Goal: Feedback & Contribution: Contribute content

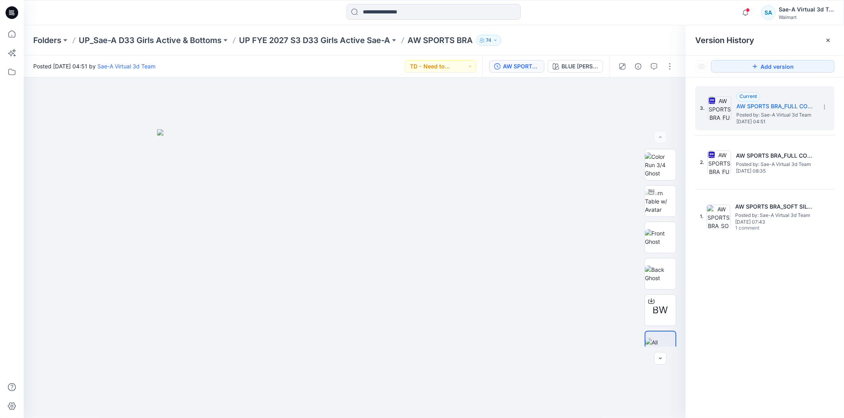
click at [12, 13] on icon at bounding box center [12, 12] width 13 height 13
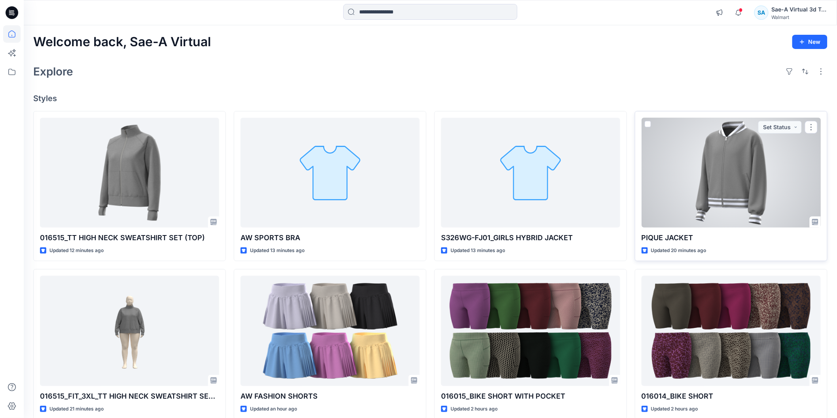
click at [753, 210] on div at bounding box center [731, 173] width 179 height 110
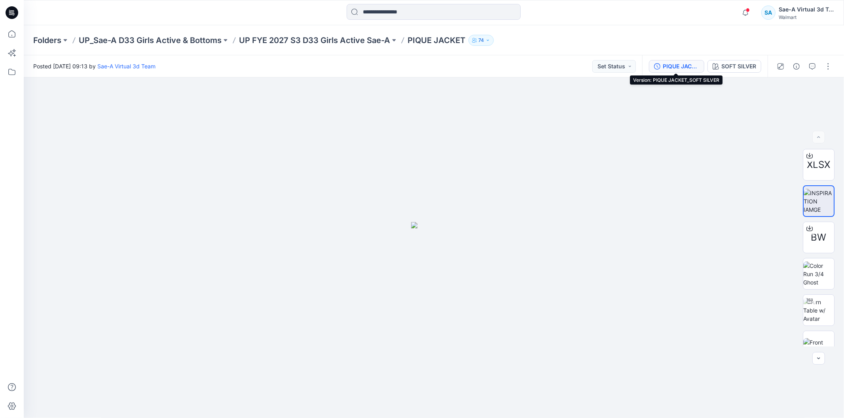
click at [675, 68] on div "PIQUE JACKET_SOFT SILVER" at bounding box center [680, 66] width 36 height 9
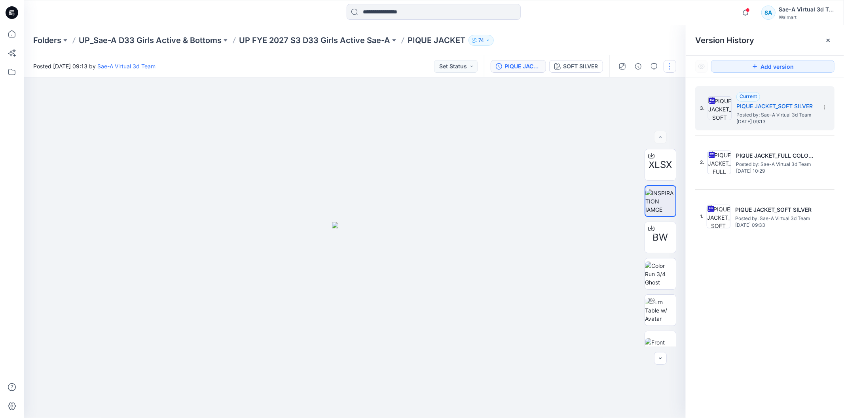
click at [673, 65] on button "button" at bounding box center [669, 66] width 13 height 13
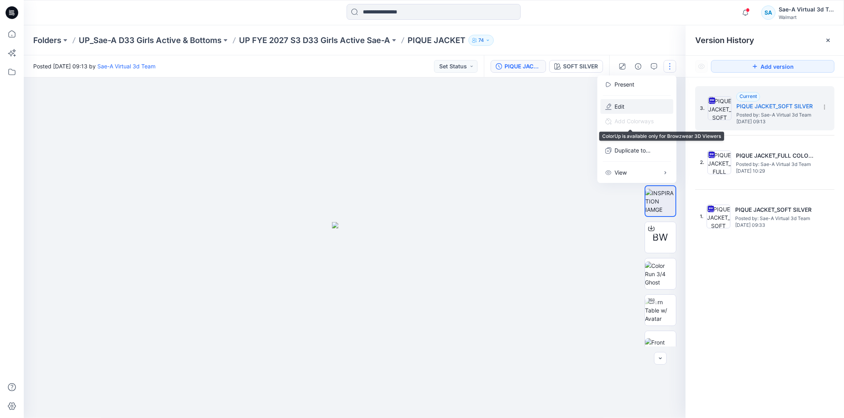
click at [631, 108] on button "Edit" at bounding box center [636, 106] width 73 height 15
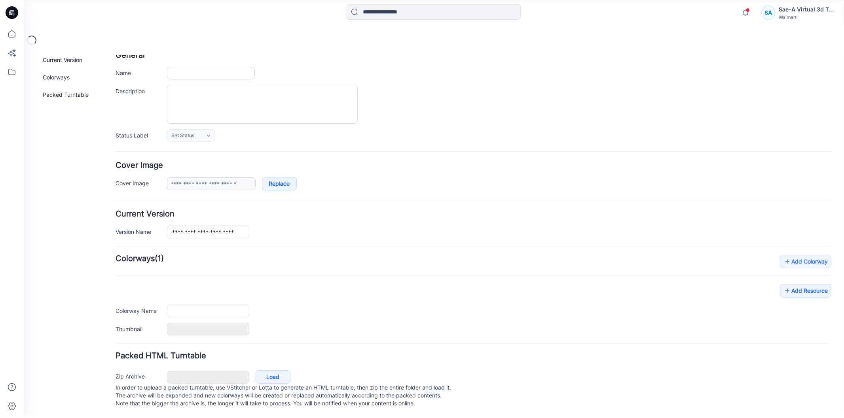
type input "**********"
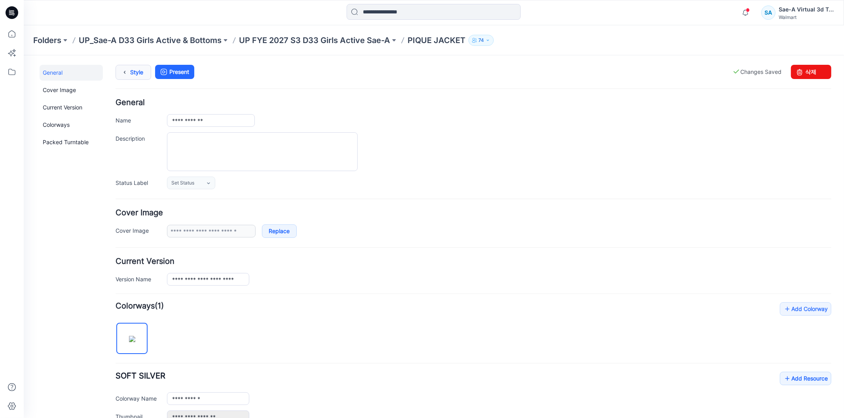
click at [141, 75] on link "Style" at bounding box center [133, 71] width 36 height 15
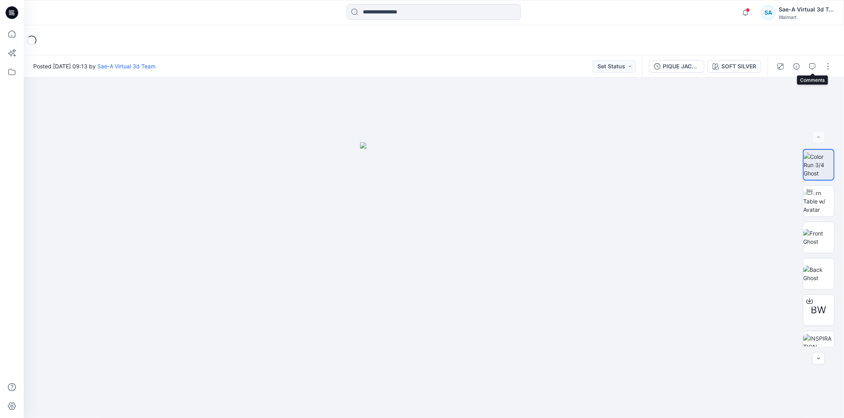
drag, startPoint x: 812, startPoint y: 66, endPoint x: 810, endPoint y: 70, distance: 4.1
click at [812, 66] on icon "button" at bounding box center [812, 66] width 6 height 6
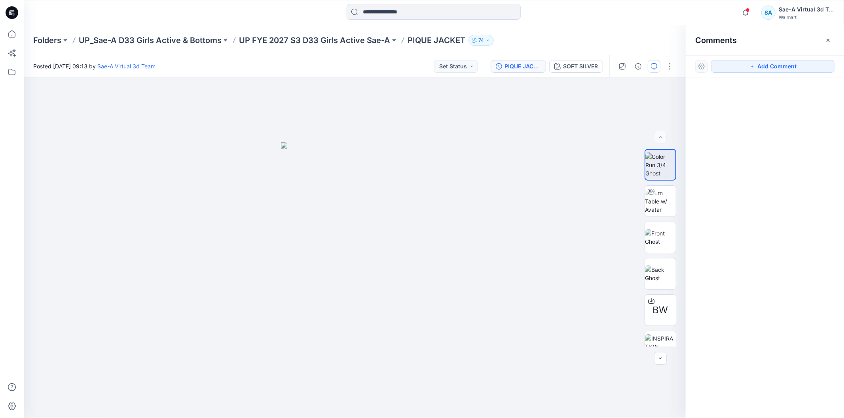
click at [534, 64] on div "PIQUE JACKET_SOFT SILVER" at bounding box center [522, 66] width 36 height 9
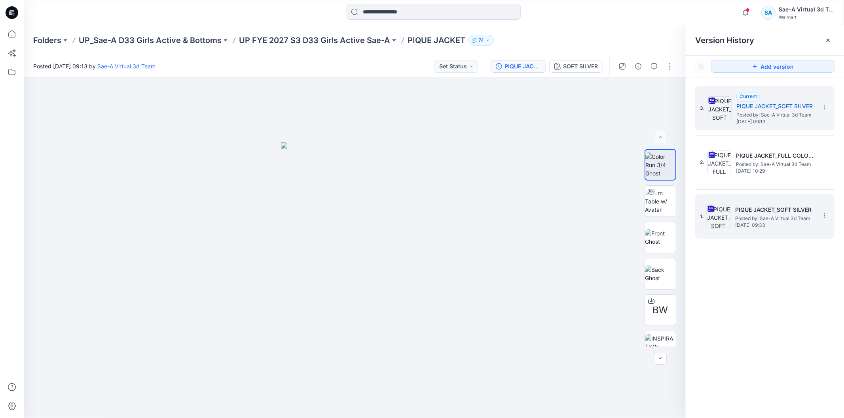
click at [765, 211] on h5 "PIQUE JACKET_SOFT SILVER" at bounding box center [774, 209] width 79 height 9
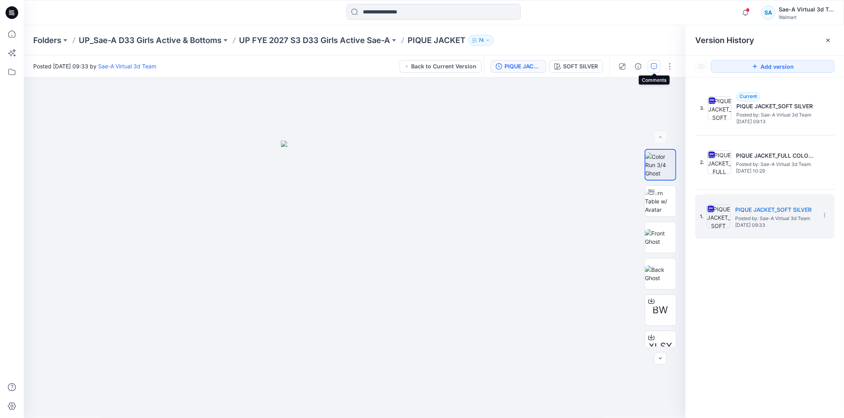
click at [657, 66] on icon "button" at bounding box center [654, 66] width 6 height 6
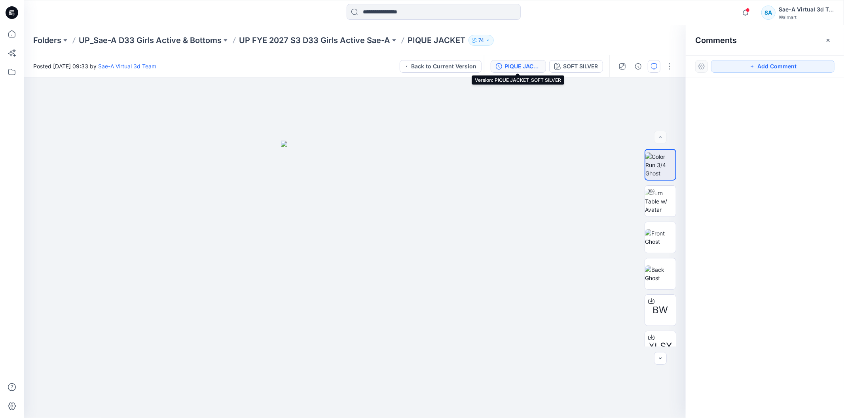
click at [522, 70] on div "PIQUE JACKET_SOFT SILVER" at bounding box center [522, 66] width 36 height 9
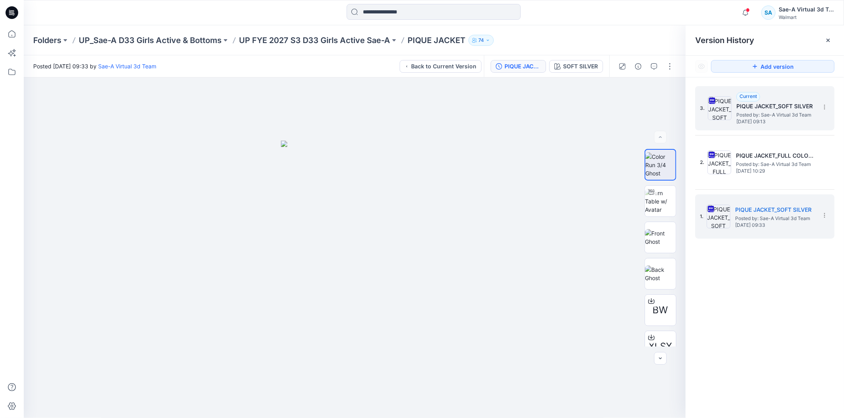
click at [778, 102] on h5 "PIQUE JACKET_SOFT SILVER" at bounding box center [775, 106] width 79 height 9
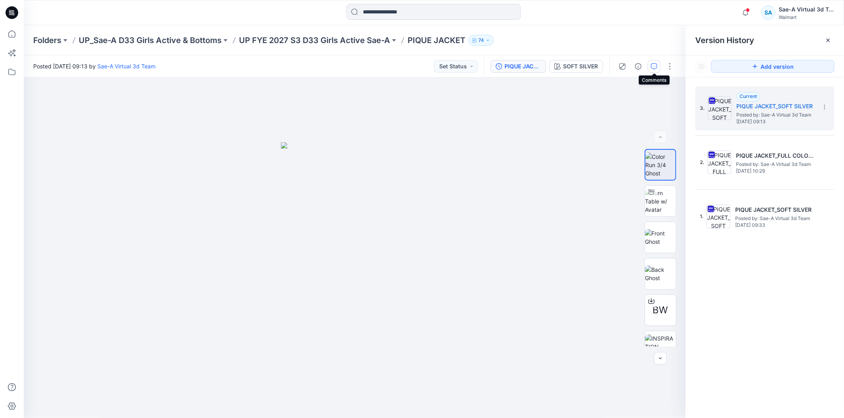
click at [651, 68] on icon "button" at bounding box center [654, 66] width 6 height 6
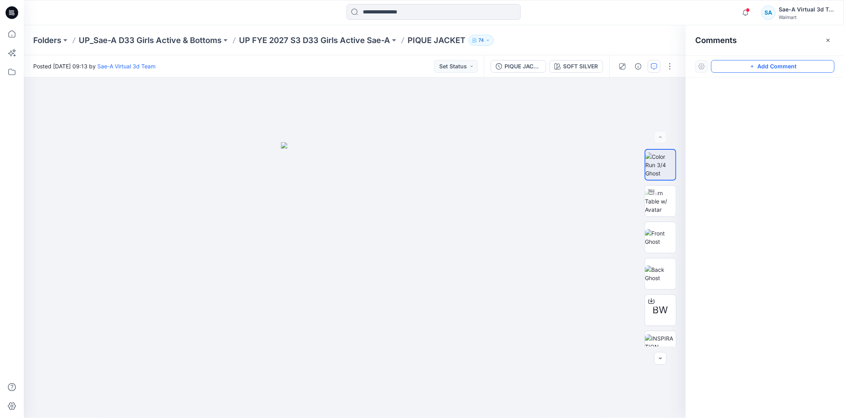
click at [764, 68] on button "Add Comment" at bounding box center [772, 66] width 123 height 13
click at [412, 115] on div "1" at bounding box center [355, 248] width 662 height 341
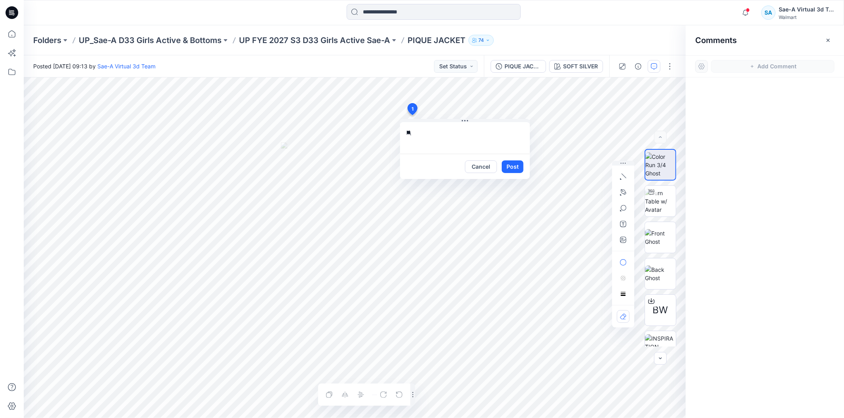
type textarea "*"
click at [500, 152] on textarea "**********" at bounding box center [465, 138] width 130 height 32
paste textarea "**********"
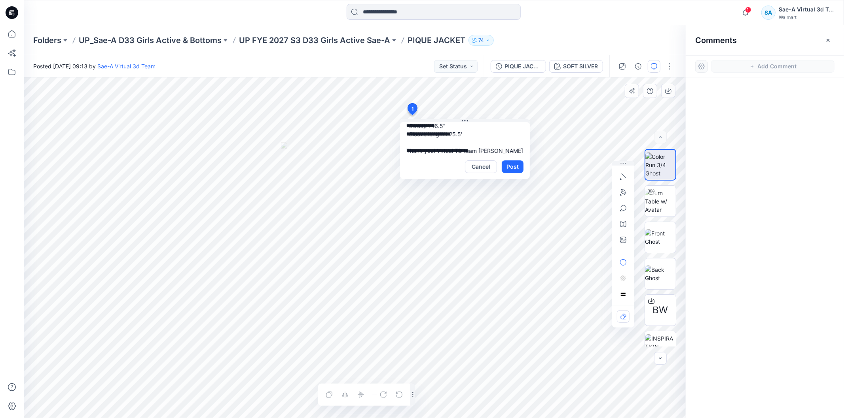
type textarea "**********"
click at [495, 165] on button "Cancel" at bounding box center [481, 167] width 32 height 13
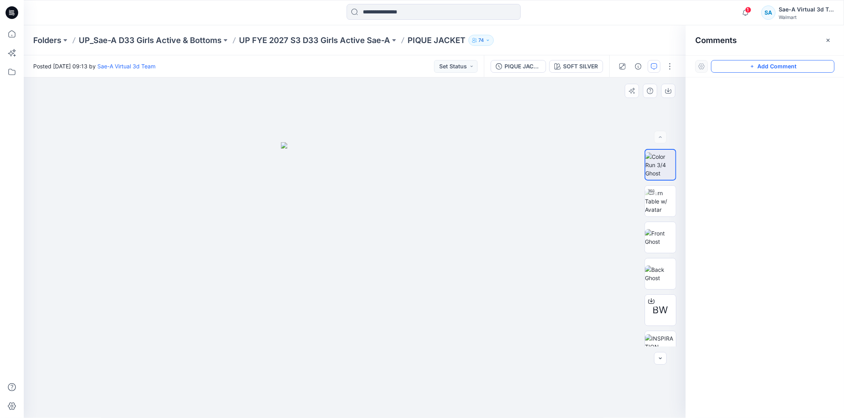
click at [730, 63] on button "Add Comment" at bounding box center [772, 66] width 123 height 13
click at [514, 112] on div "1" at bounding box center [355, 248] width 662 height 341
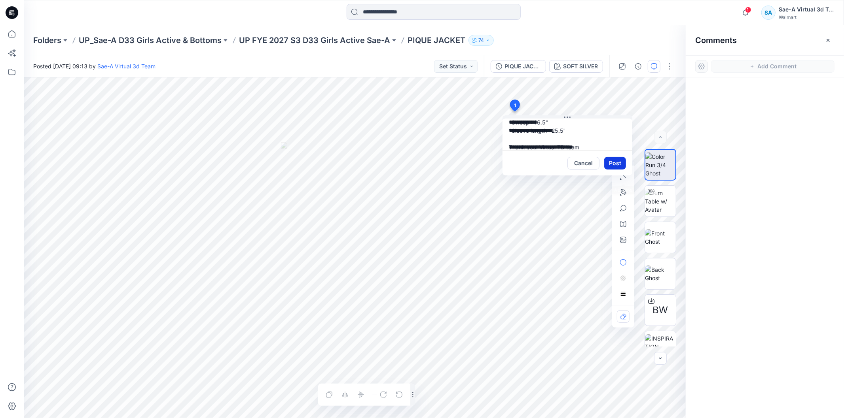
type textarea "**********"
click at [618, 165] on button "Post" at bounding box center [615, 163] width 22 height 13
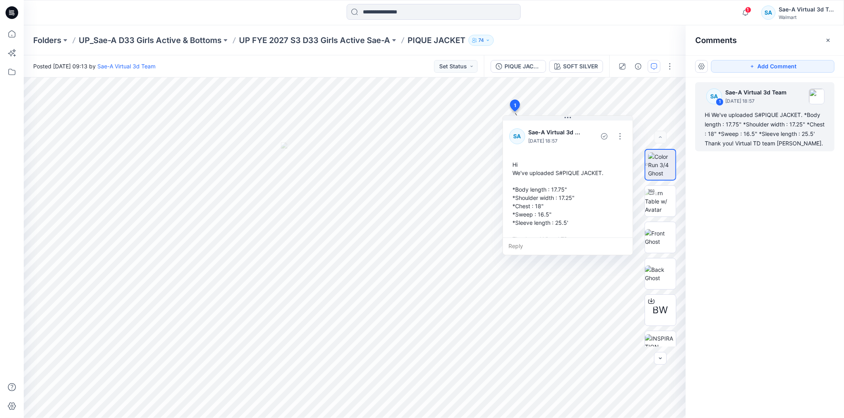
drag, startPoint x: 13, startPoint y: 17, endPoint x: 0, endPoint y: 15, distance: 13.7
click at [14, 17] on icon at bounding box center [12, 12] width 13 height 13
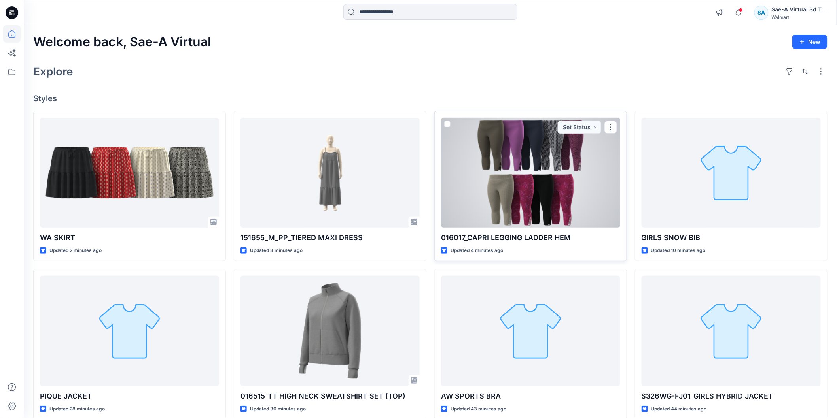
click at [569, 216] on div at bounding box center [530, 173] width 179 height 110
